Goal: Navigation & Orientation: Find specific page/section

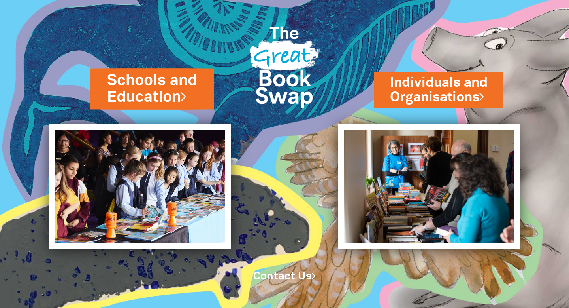
click at [156, 94] on link "Schools and Education" at bounding box center [152, 89] width 91 height 38
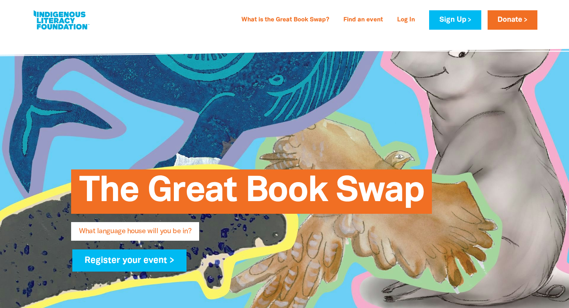
scroll to position [2, 0]
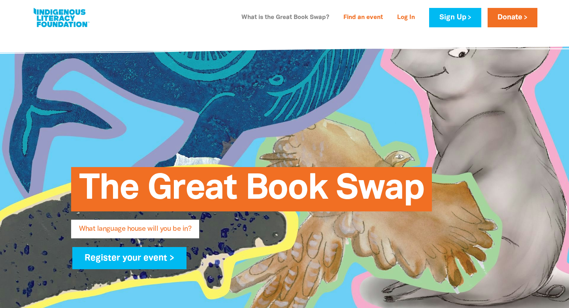
click at [277, 17] on link "What is the Great Book Swap?" at bounding box center [285, 17] width 97 height 13
